Goal: Information Seeking & Learning: Learn about a topic

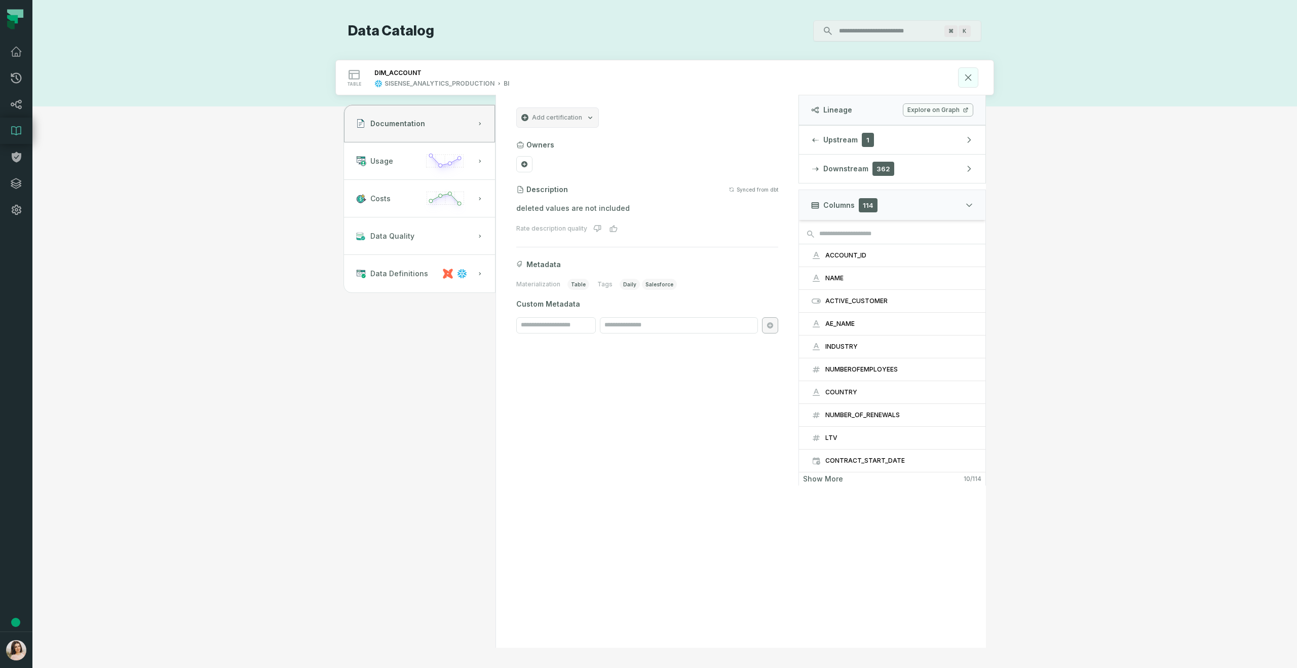
click at [969, 74] on icon at bounding box center [968, 77] width 11 height 11
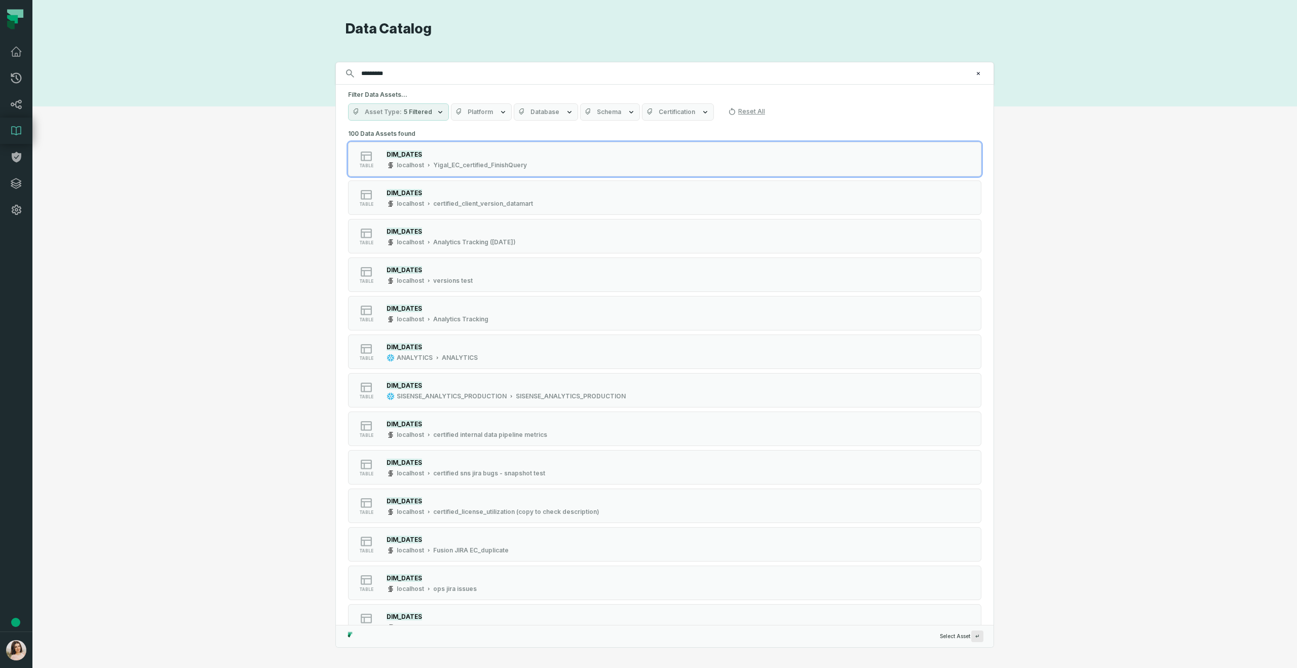
type input "*********"
click at [548, 111] on span "Database" at bounding box center [544, 112] width 29 height 8
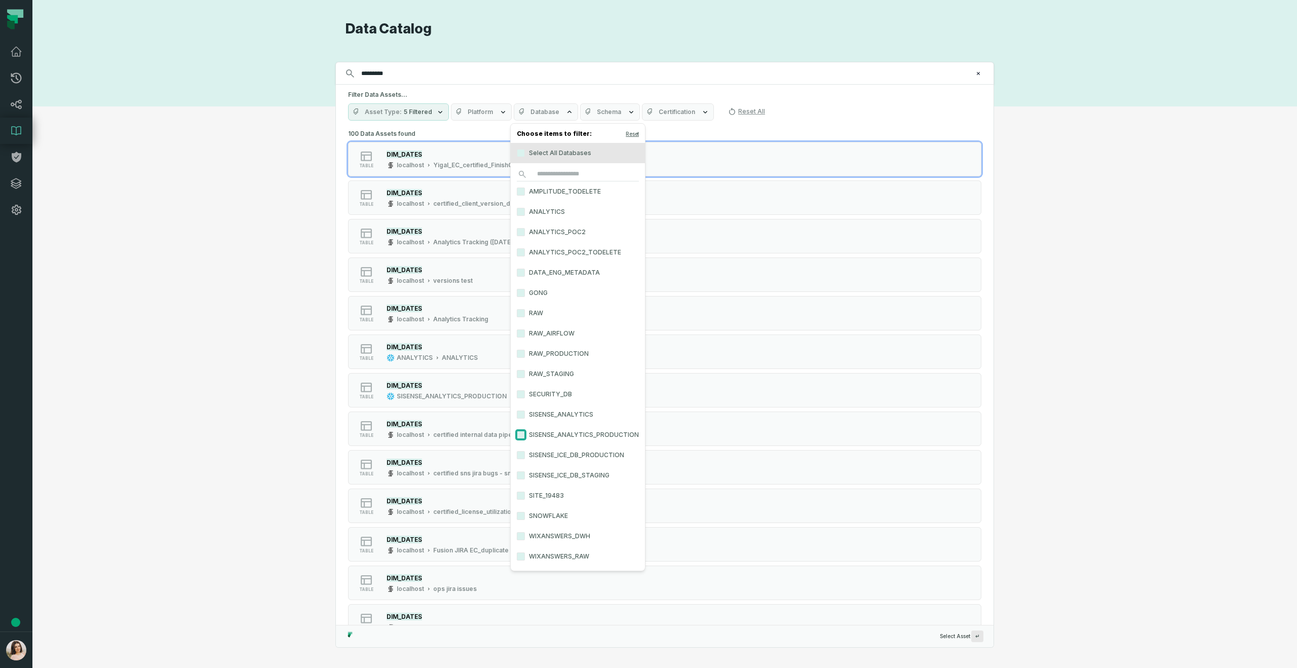
click at [520, 431] on button "SISENSE_ANALYTICS_PRODUCTION" at bounding box center [521, 435] width 8 height 8
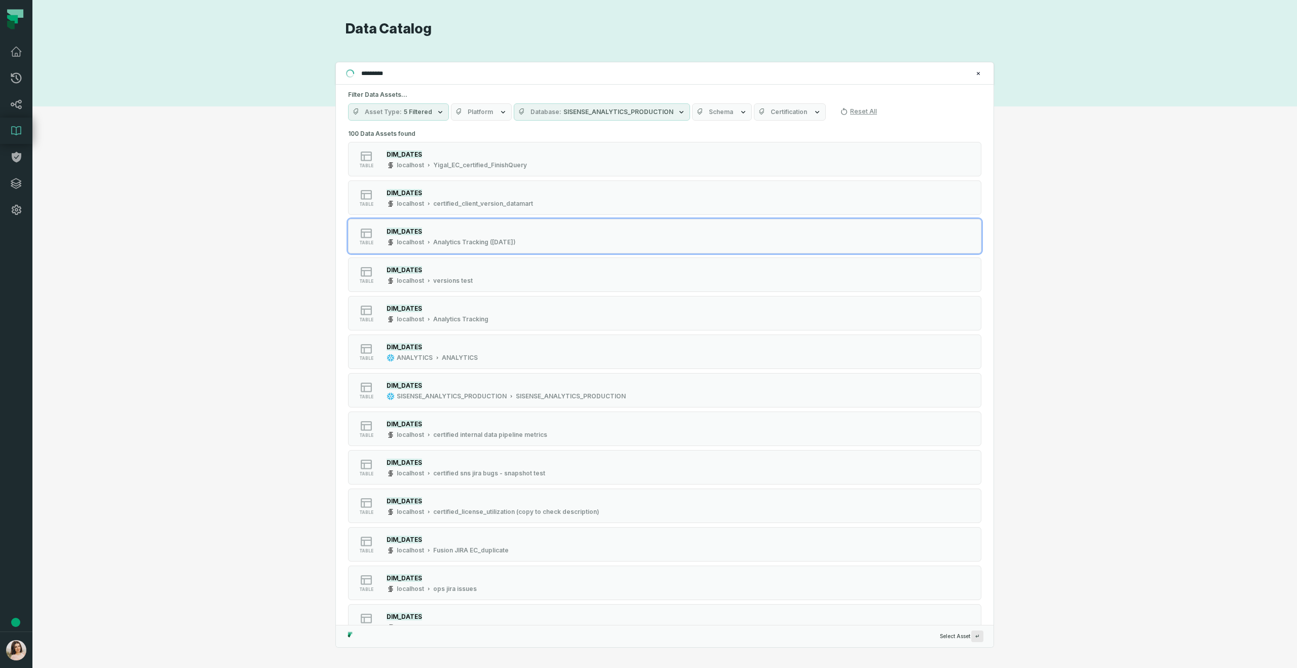
click at [1117, 221] on div "Discovery Provider cmdk menu Data Catalog Search for assets across the organiza…" at bounding box center [665, 333] width 1228 height 627
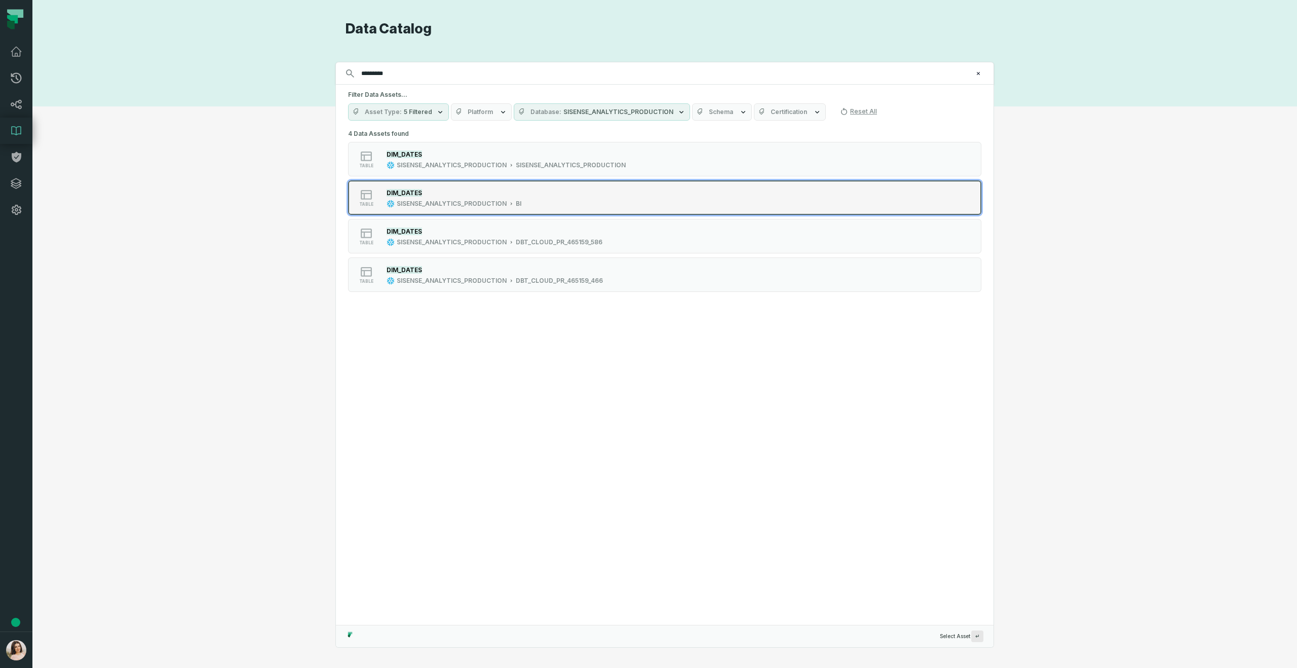
click at [545, 192] on div "table DIM_DATES SISENSE_ANALYTICS_PRODUCTION BI" at bounding box center [476, 197] width 253 height 20
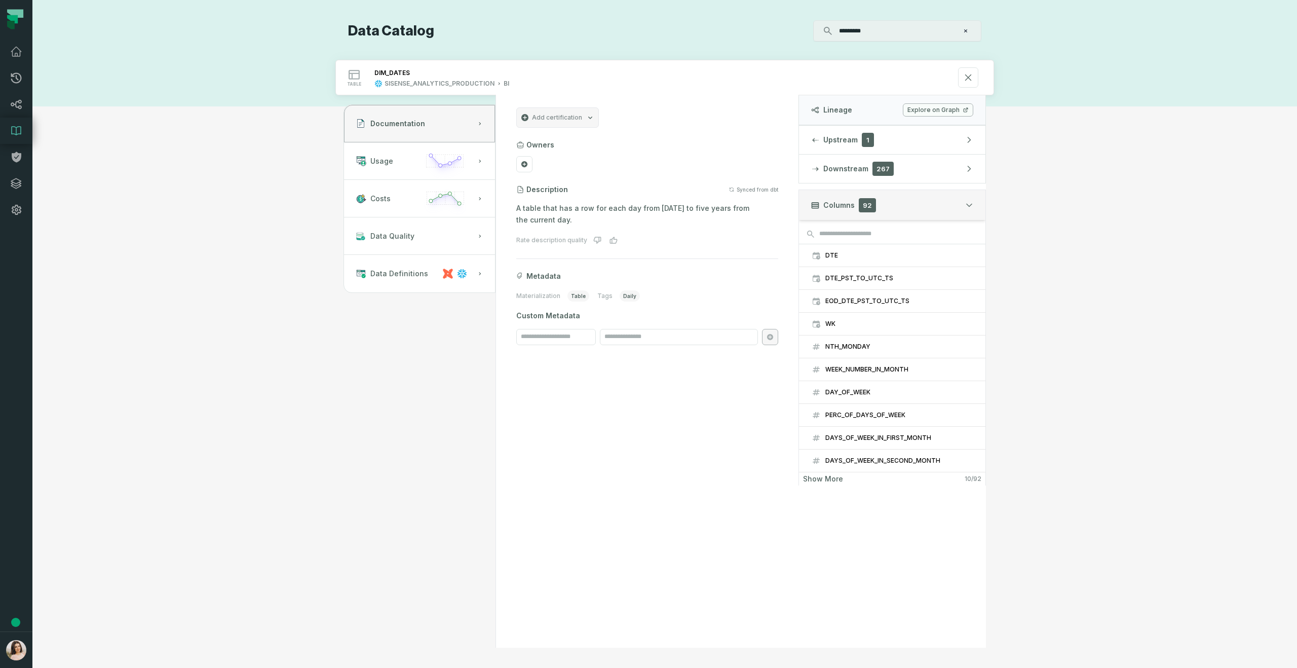
click at [966, 207] on icon "button" at bounding box center [969, 205] width 8 height 8
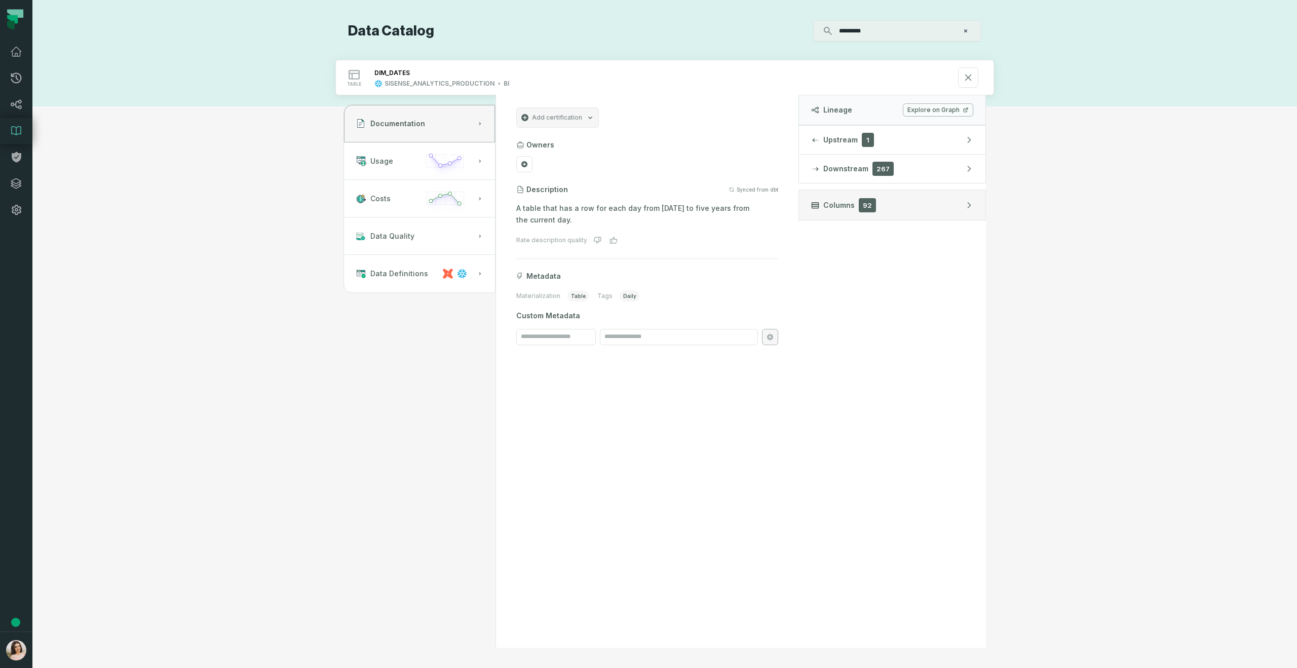
click at [966, 207] on icon "button" at bounding box center [969, 205] width 8 height 8
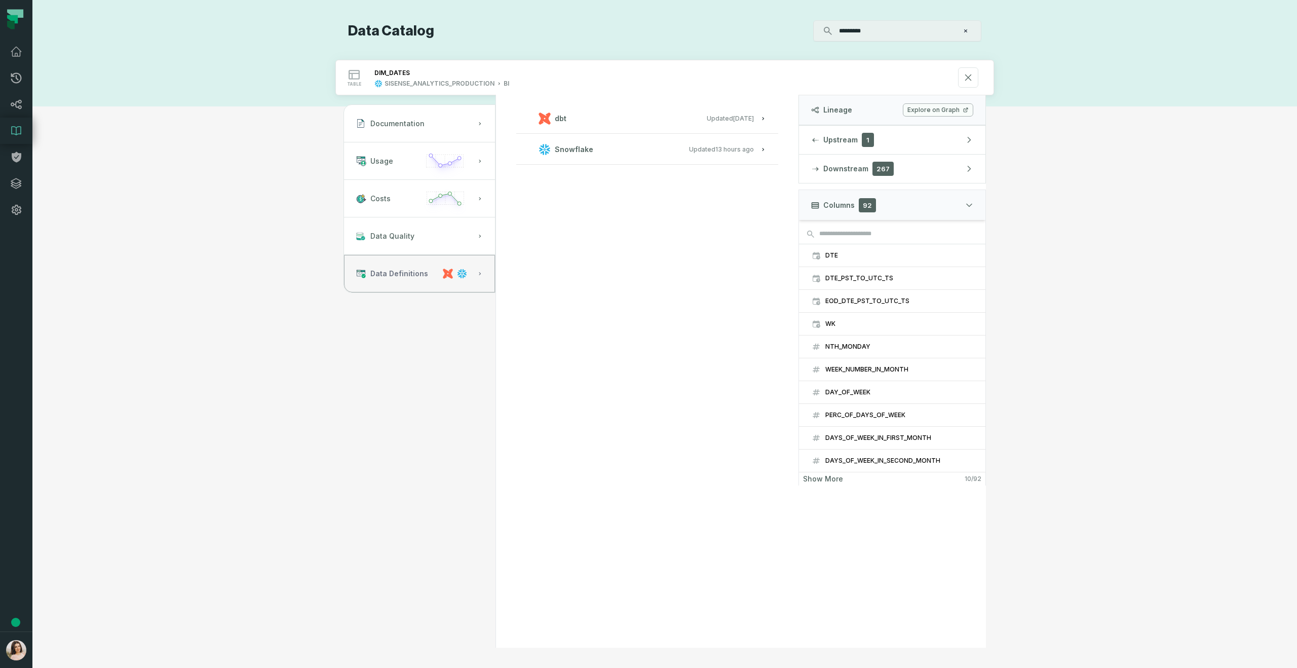
click at [481, 271] on icon "button" at bounding box center [480, 274] width 6 height 6
click at [463, 123] on button "Documentation" at bounding box center [419, 123] width 151 height 37
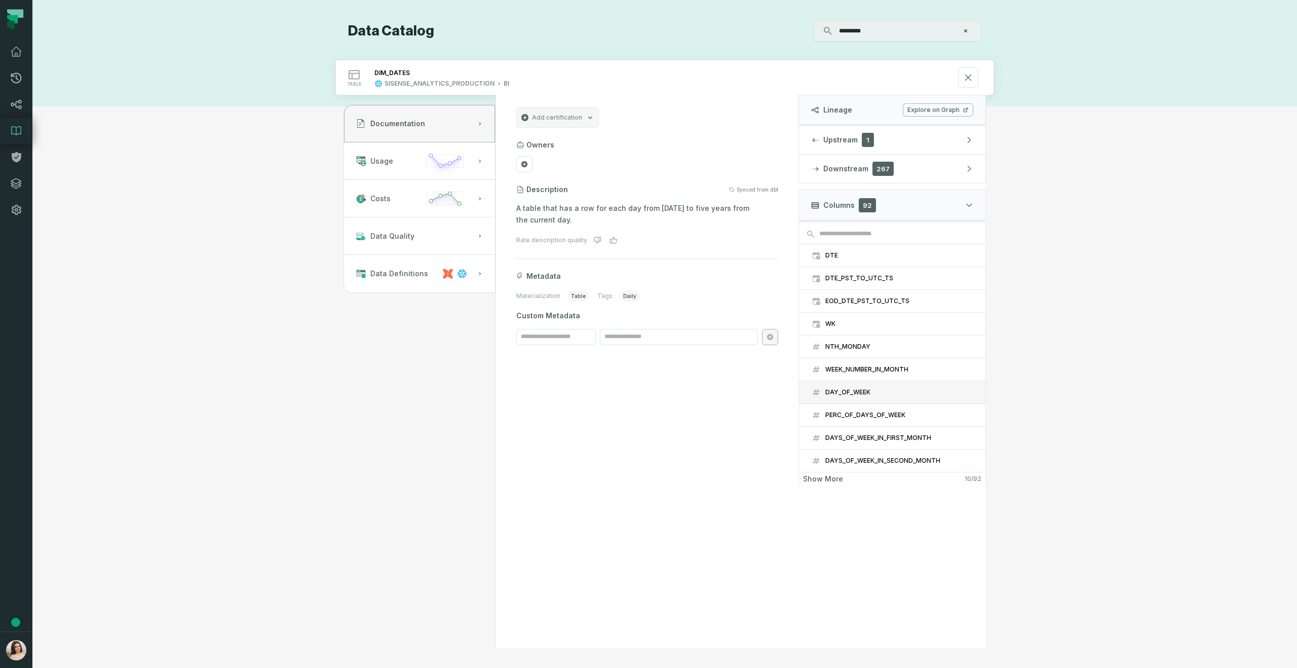
click at [872, 386] on button "DAY_OF_WEEK" at bounding box center [892, 392] width 186 height 22
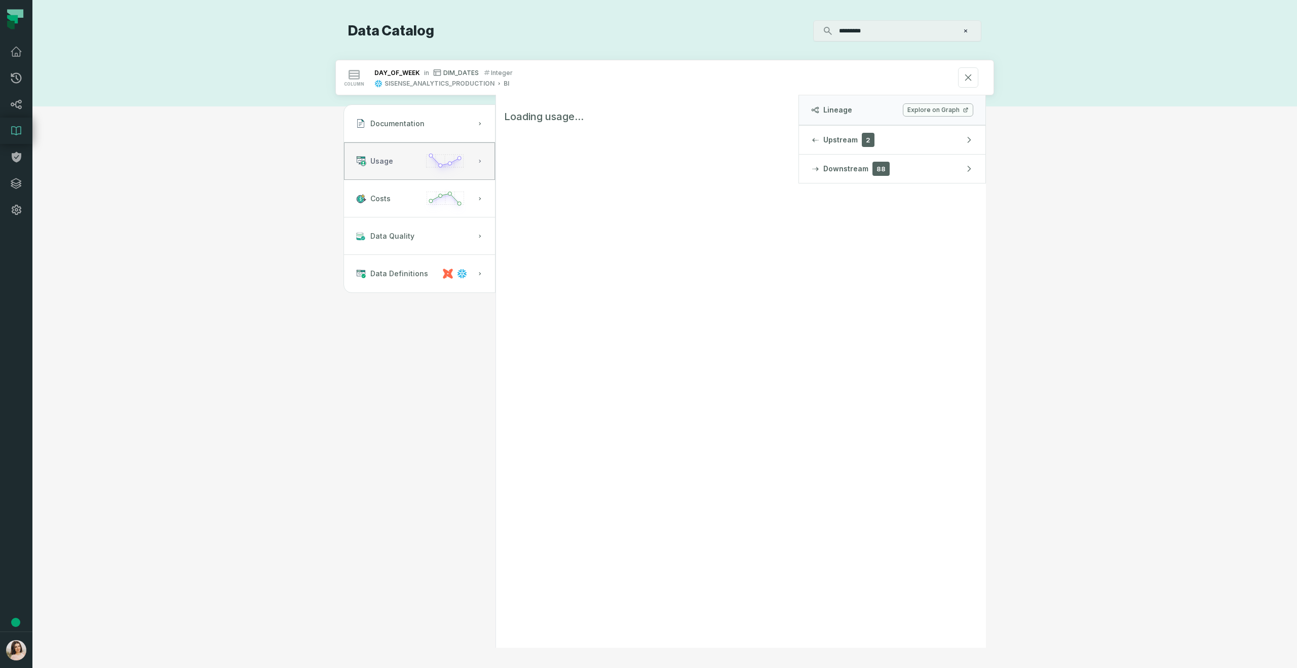
click at [479, 163] on icon "button" at bounding box center [480, 161] width 6 height 6
click at [479, 200] on icon "button" at bounding box center [480, 199] width 6 height 6
click at [468, 159] on icon "button" at bounding box center [445, 164] width 47 height 29
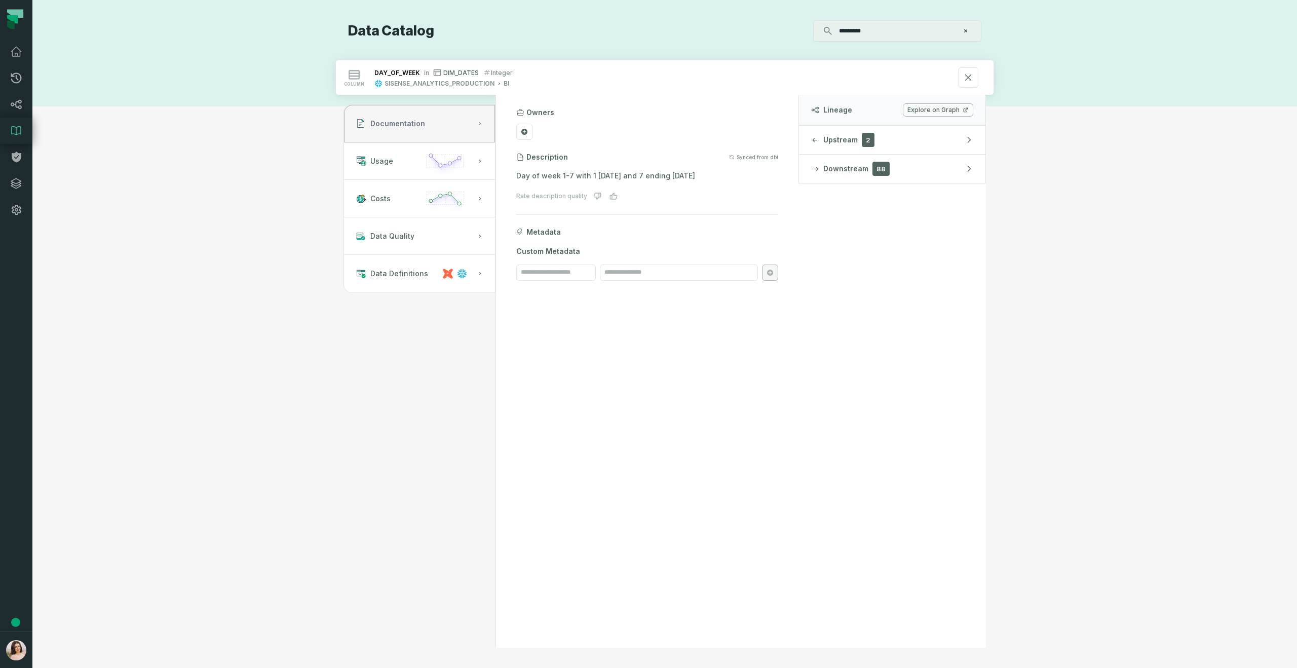
click at [459, 116] on button "Documentation" at bounding box center [419, 123] width 151 height 37
